Goal: Task Accomplishment & Management: Manage account settings

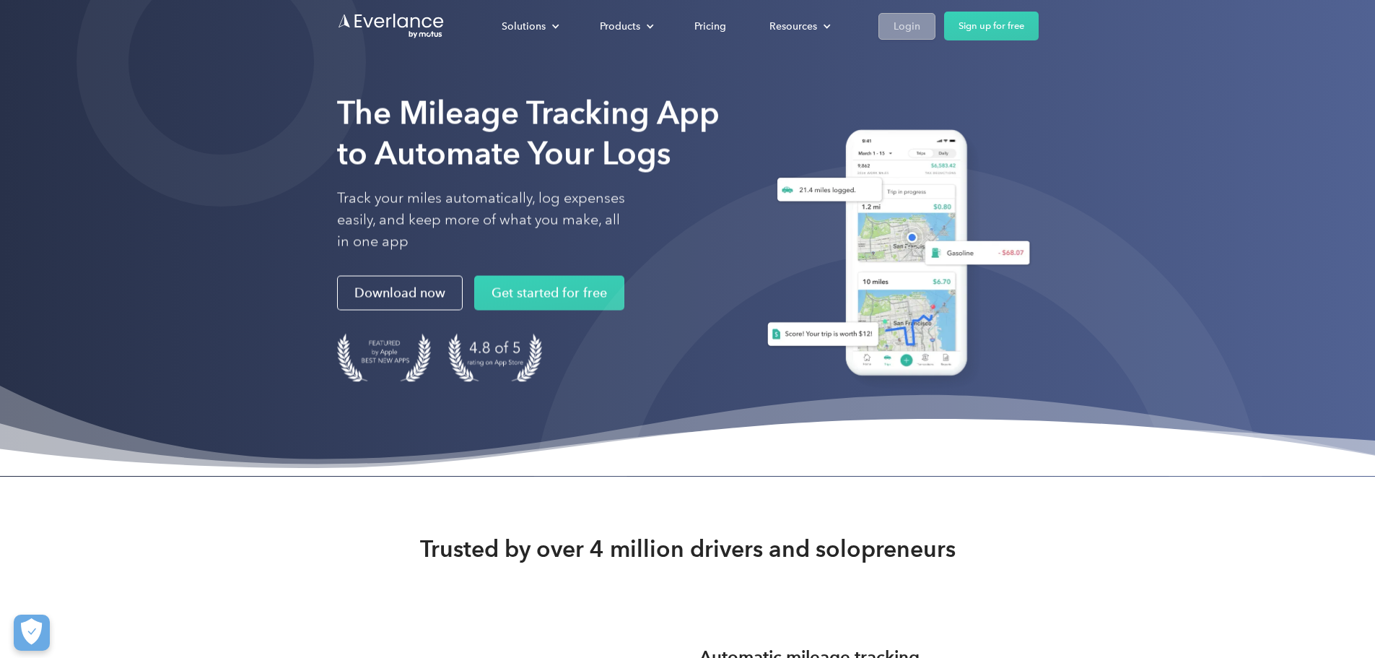
click at [920, 27] on div "Login" at bounding box center [907, 26] width 27 height 18
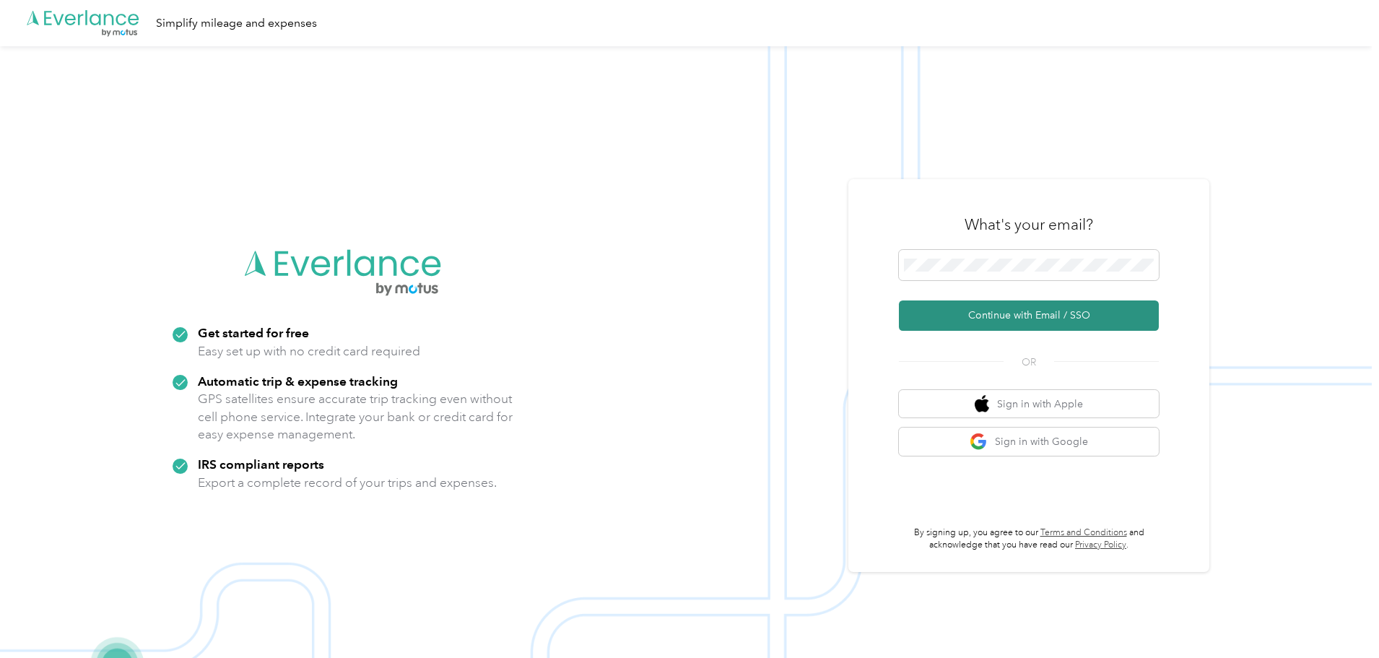
click at [1045, 313] on button "Continue with Email / SSO" at bounding box center [1029, 315] width 260 height 30
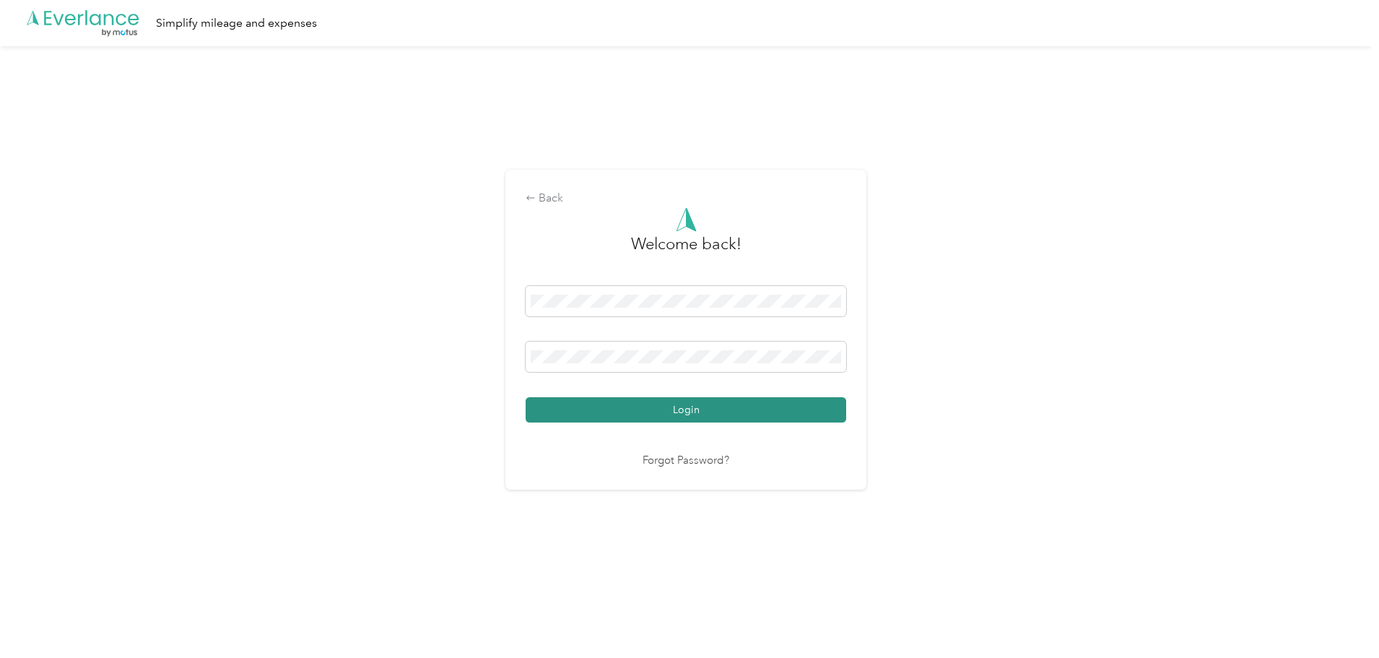
click at [705, 411] on button "Login" at bounding box center [686, 409] width 320 height 25
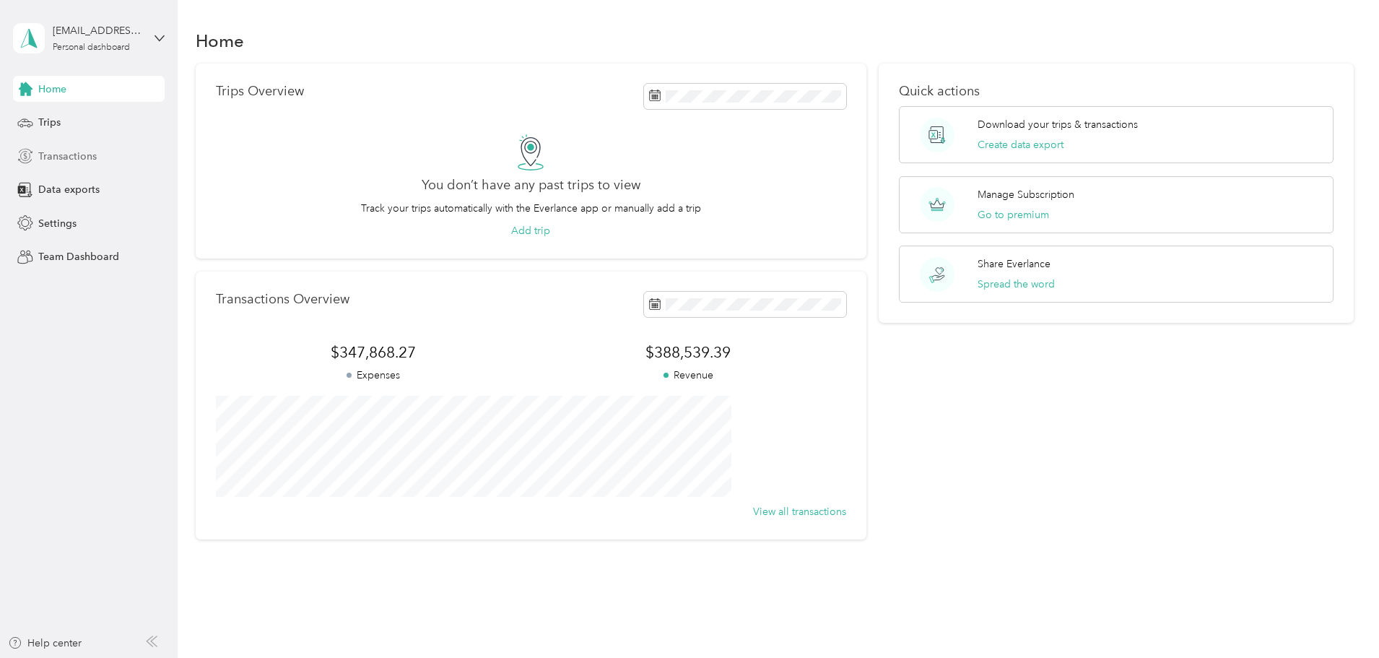
click at [74, 165] on div "Transactions" at bounding box center [89, 156] width 152 height 26
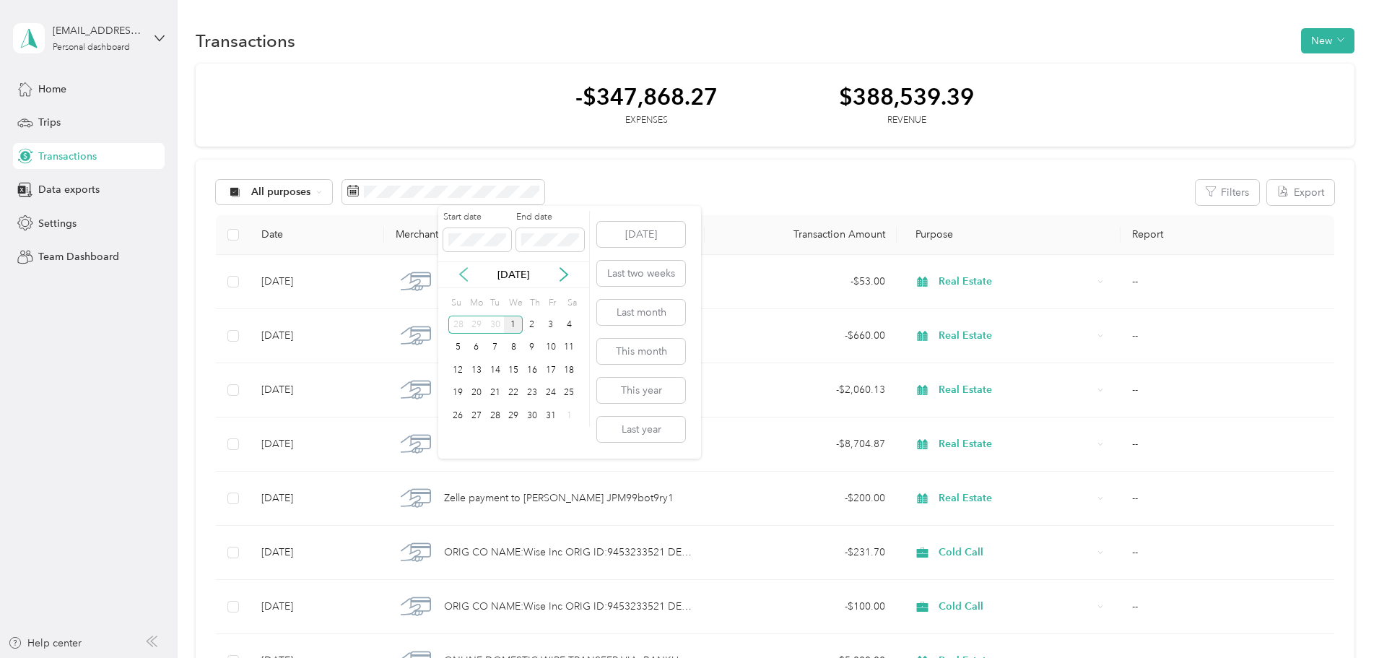
click at [460, 271] on icon at bounding box center [463, 274] width 14 height 14
click at [461, 271] on icon at bounding box center [463, 274] width 14 height 14
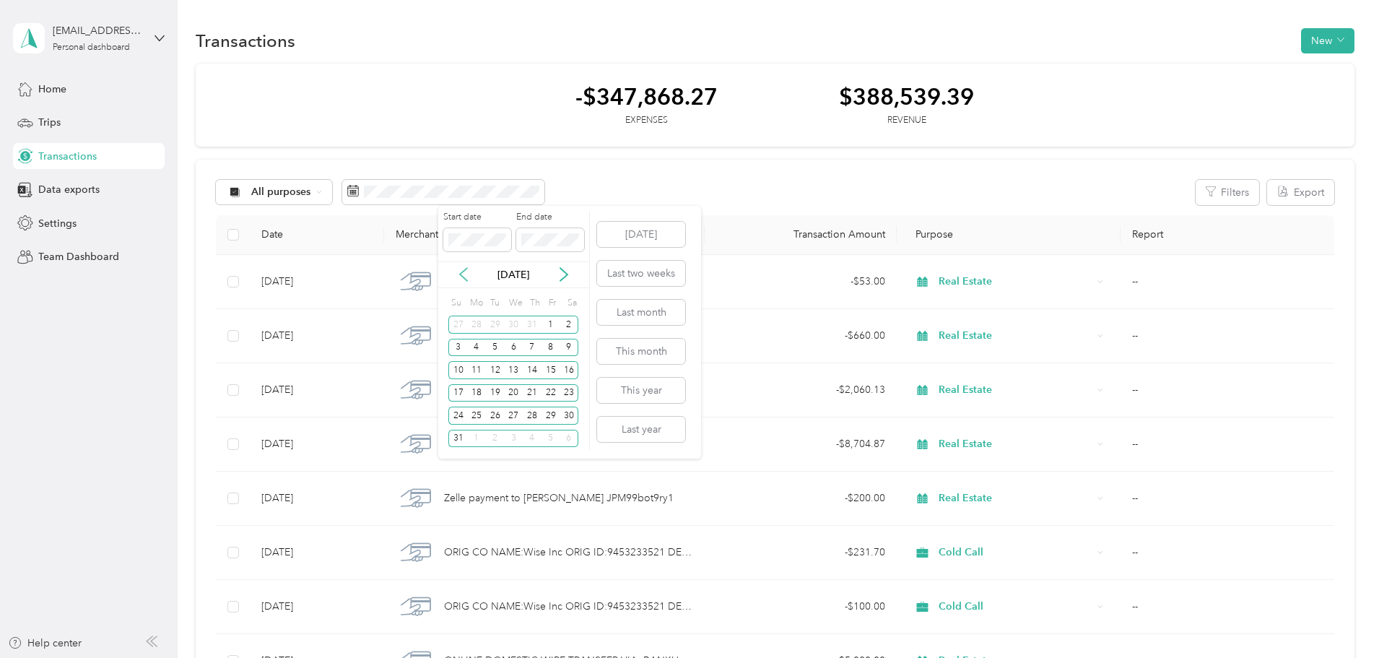
click at [461, 271] on icon at bounding box center [463, 274] width 14 height 14
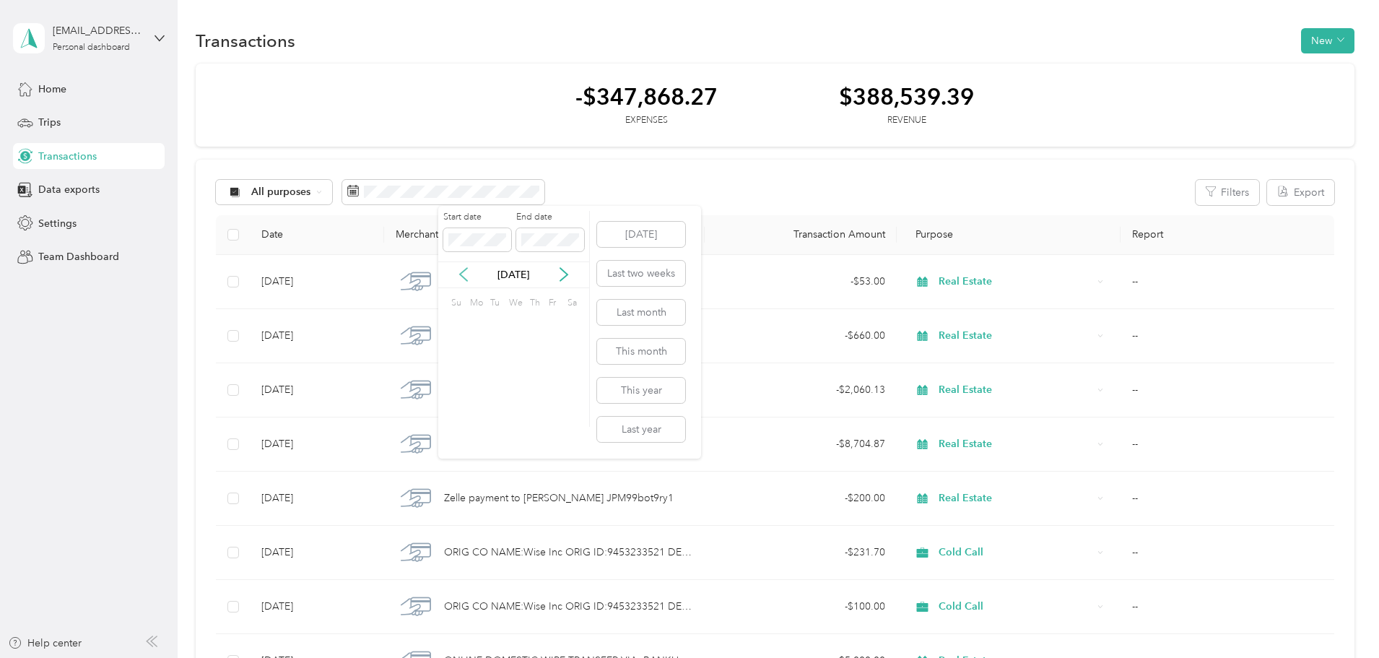
click at [461, 271] on icon at bounding box center [463, 274] width 14 height 14
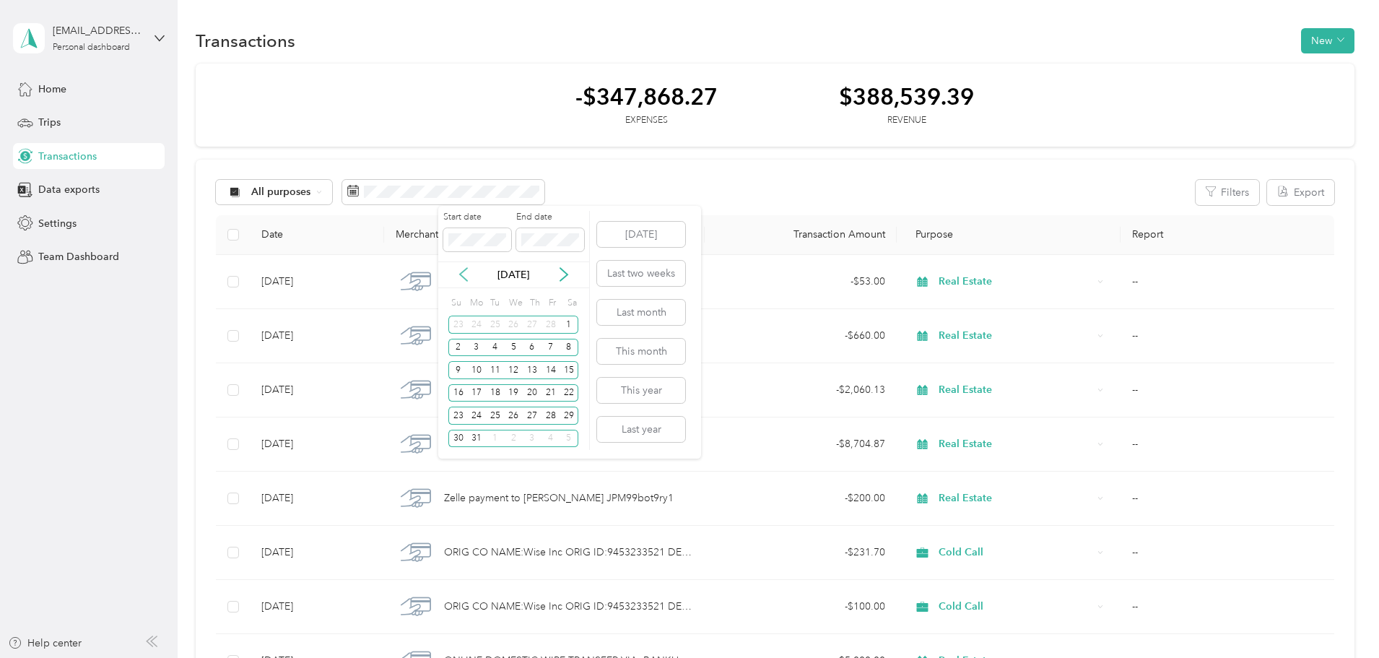
click at [461, 271] on icon at bounding box center [463, 274] width 14 height 14
click at [566, 325] on div "1" at bounding box center [569, 324] width 19 height 18
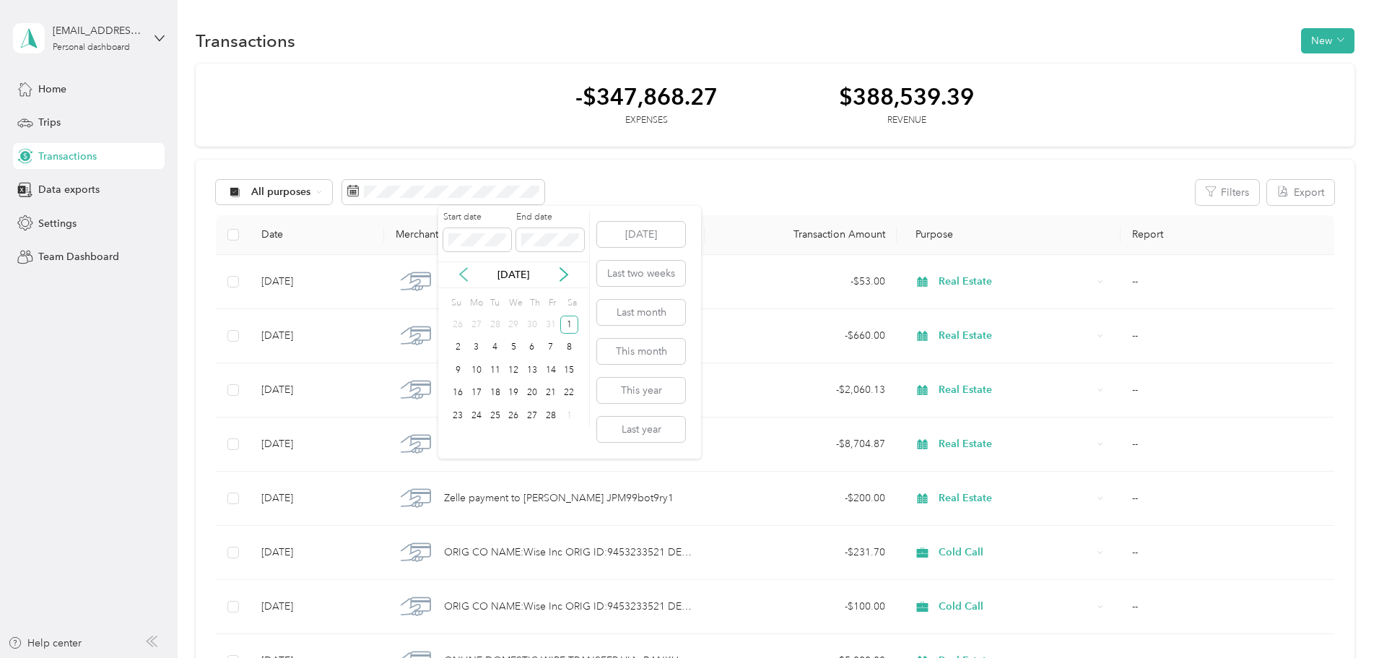
click at [463, 274] on icon at bounding box center [463, 274] width 14 height 14
click at [562, 274] on icon at bounding box center [564, 274] width 14 height 14
click at [554, 419] on div "28" at bounding box center [550, 415] width 19 height 18
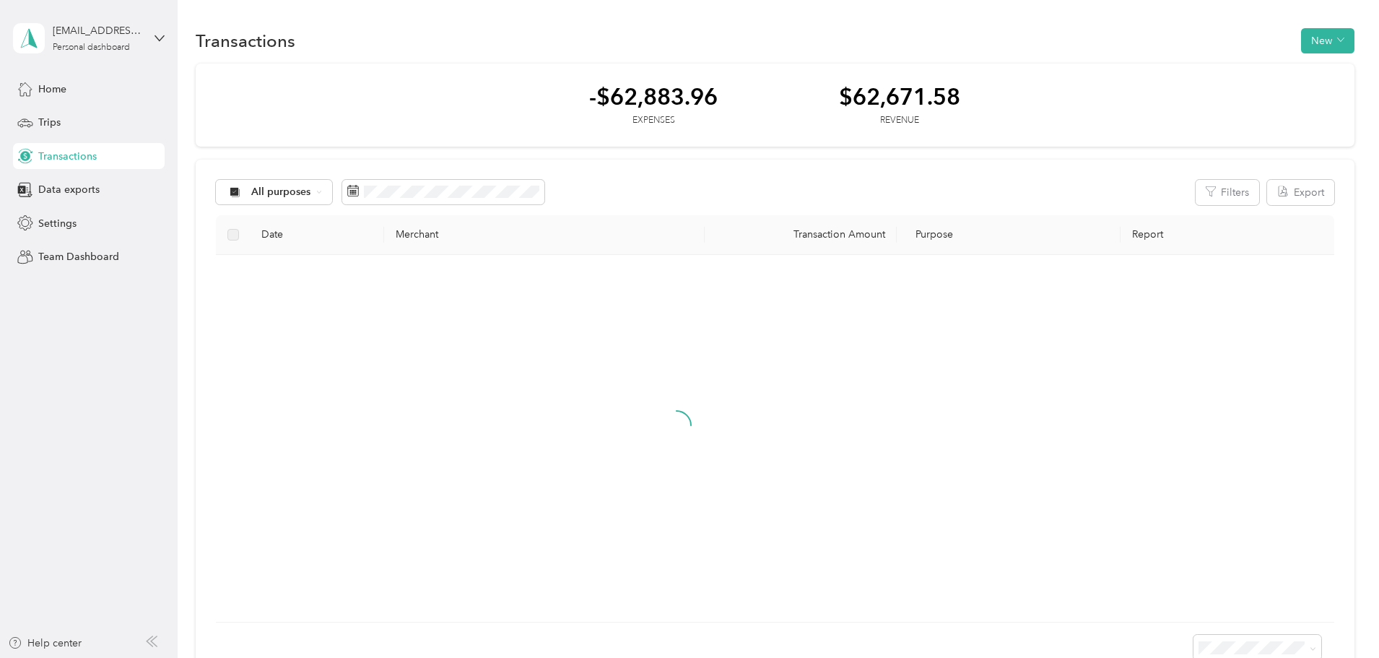
click at [686, 180] on div "All purposes Filters Export" at bounding box center [775, 192] width 1118 height 25
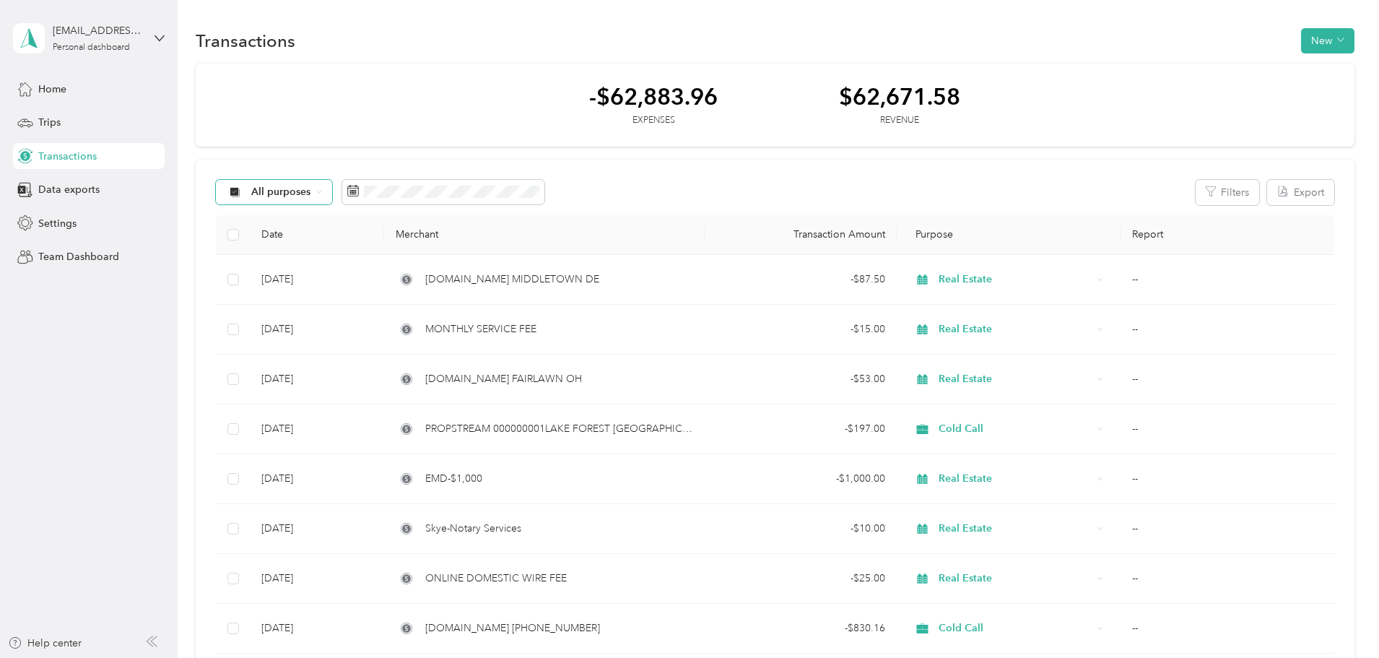
click at [311, 196] on span "All purposes" at bounding box center [281, 192] width 60 height 10
click at [362, 371] on span "Cold Call" at bounding box center [383, 369] width 70 height 15
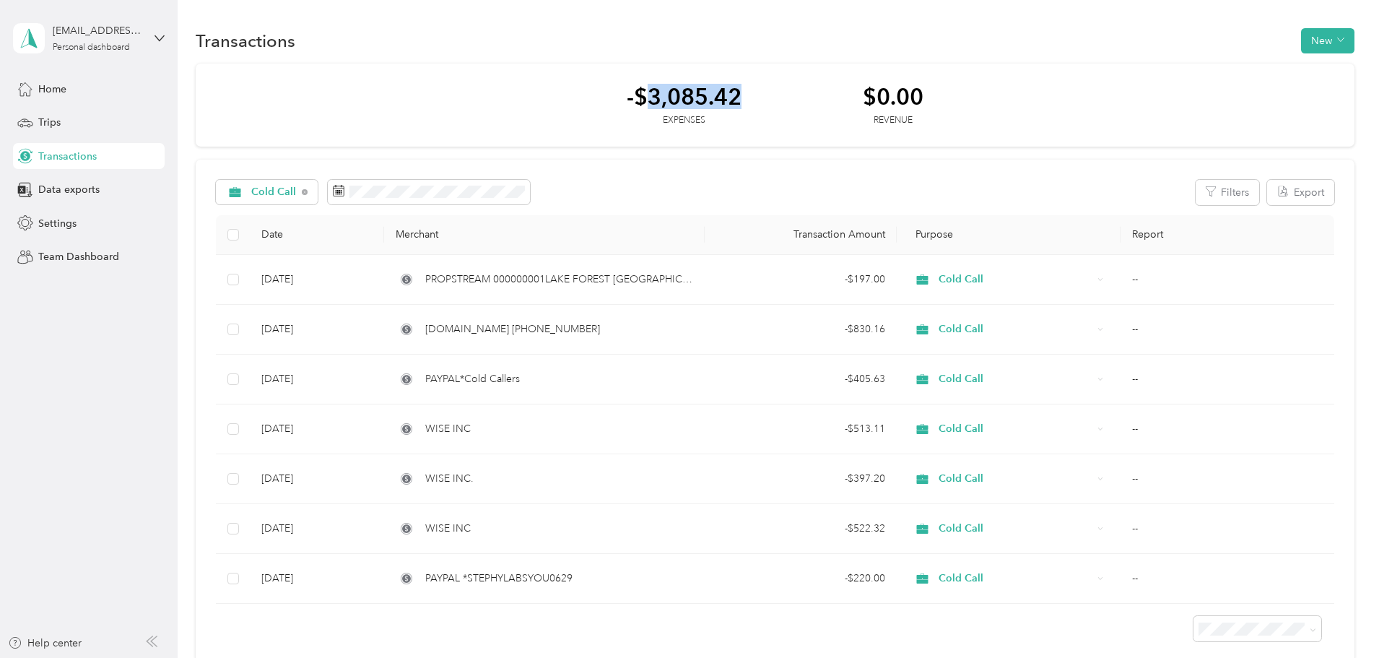
drag, startPoint x: 745, startPoint y: 94, endPoint x: 646, endPoint y: 92, distance: 98.9
click at [646, 92] on div "-$3,085.42 Expenses $0.00 Revenue" at bounding box center [775, 106] width 1159 height 84
click at [318, 199] on div "Cold Call" at bounding box center [267, 192] width 103 height 25
click at [381, 350] on span "Recycle" at bounding box center [379, 342] width 63 height 15
